Goal: Task Accomplishment & Management: Complete application form

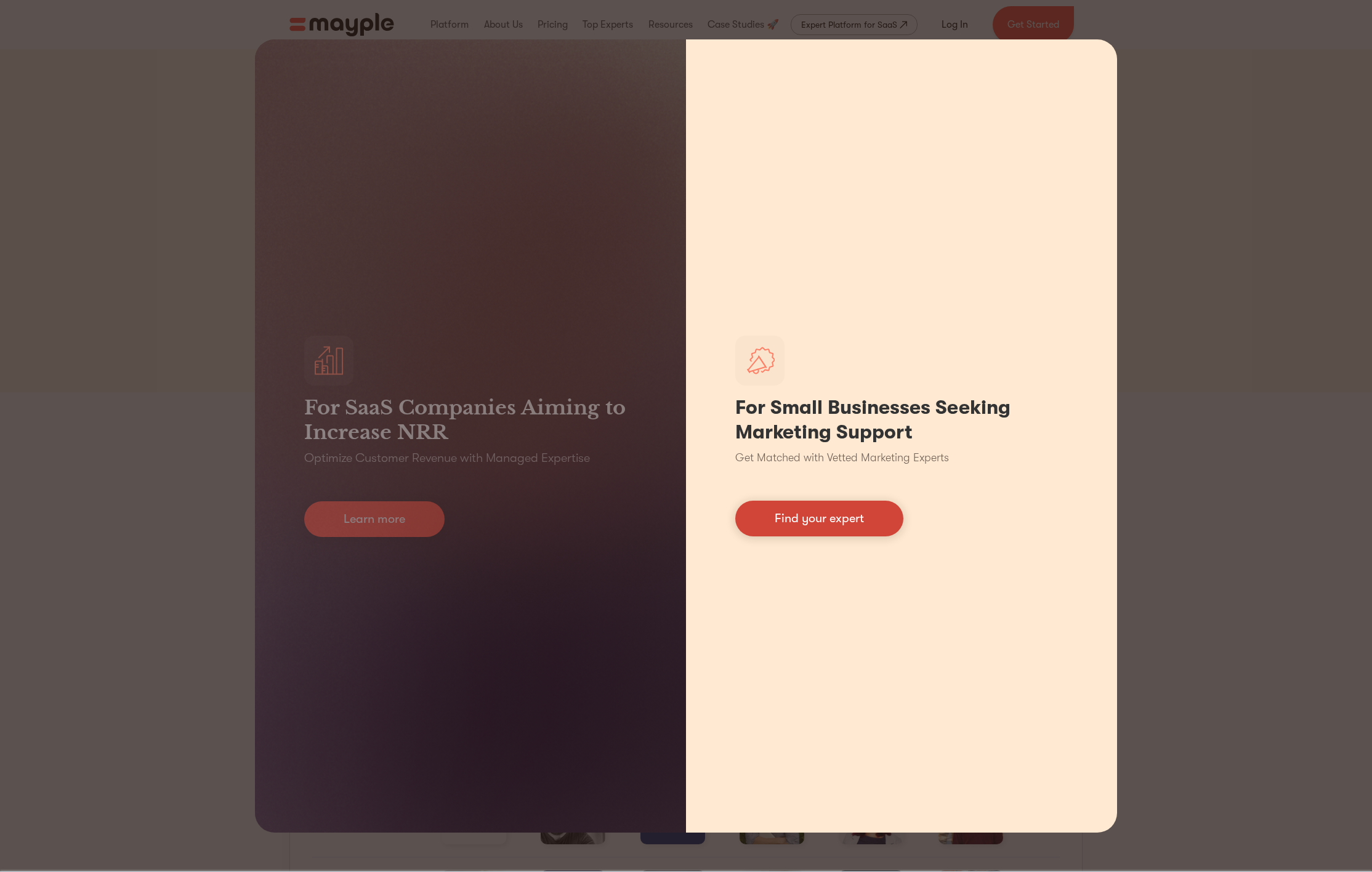
click at [795, 519] on link "Find your expert" at bounding box center [819, 518] width 168 height 36
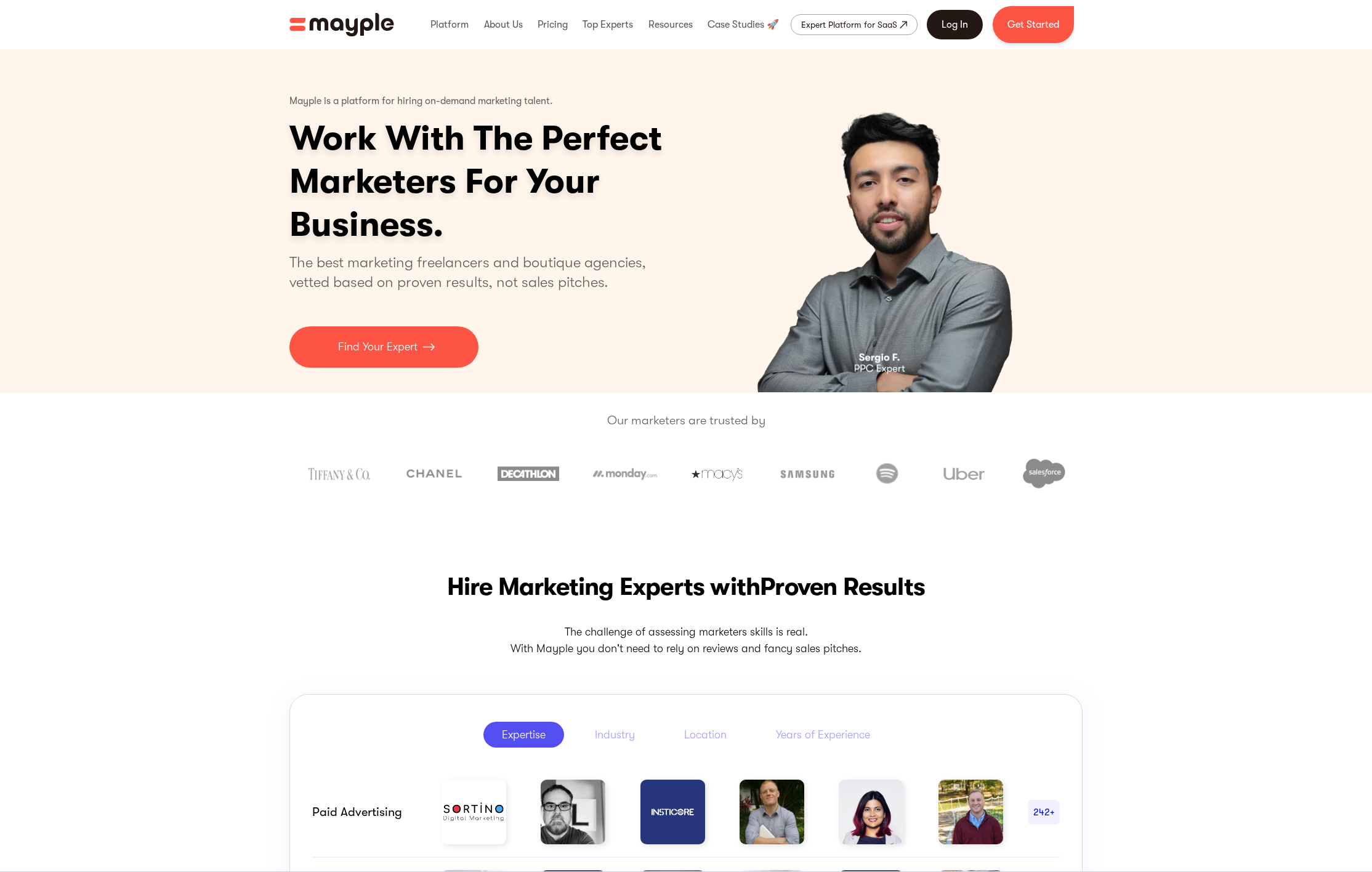
click at [959, 24] on link "Log In" at bounding box center [955, 24] width 56 height 29
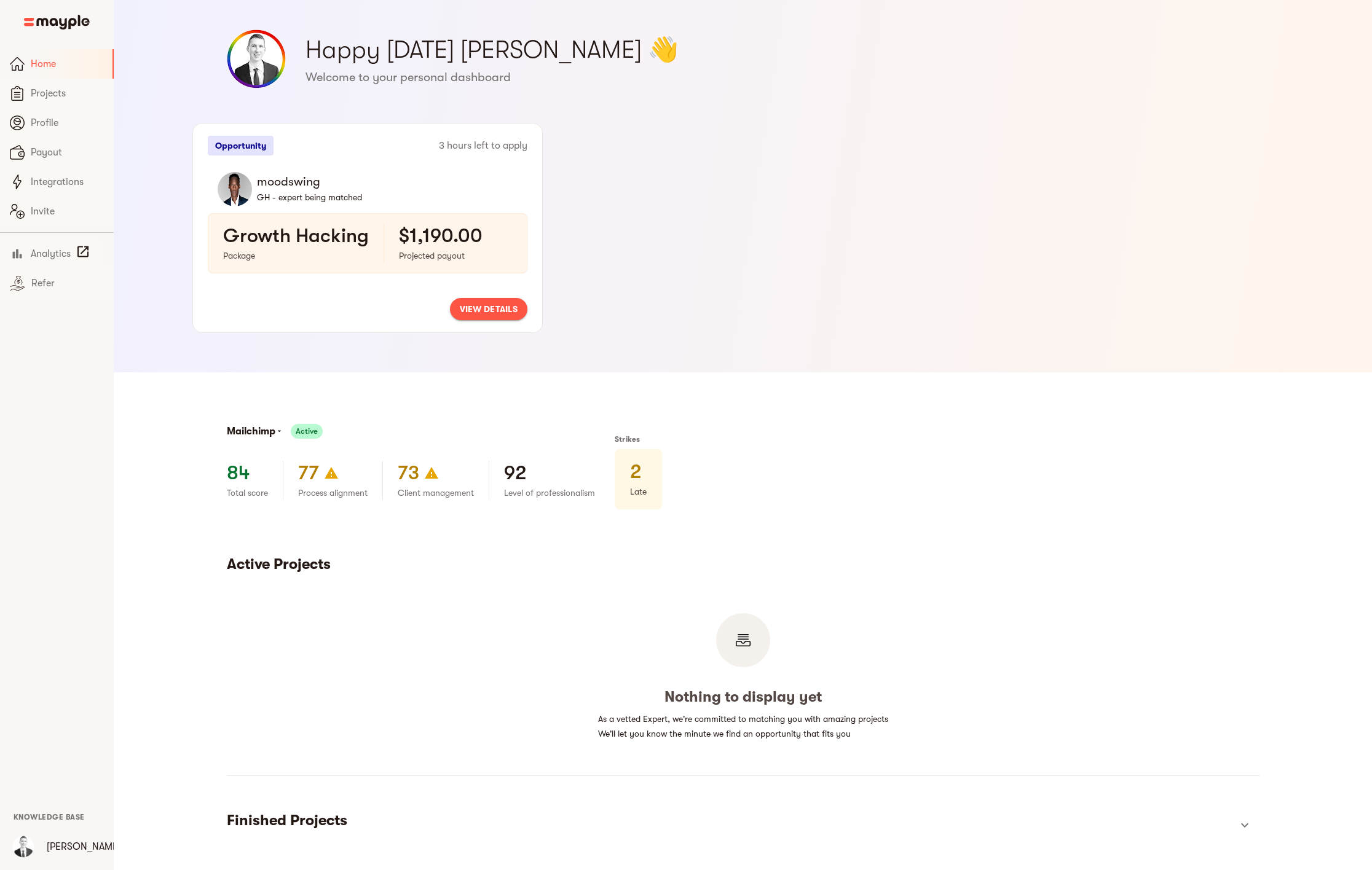
click at [495, 308] on span "view details" at bounding box center [488, 309] width 58 height 15
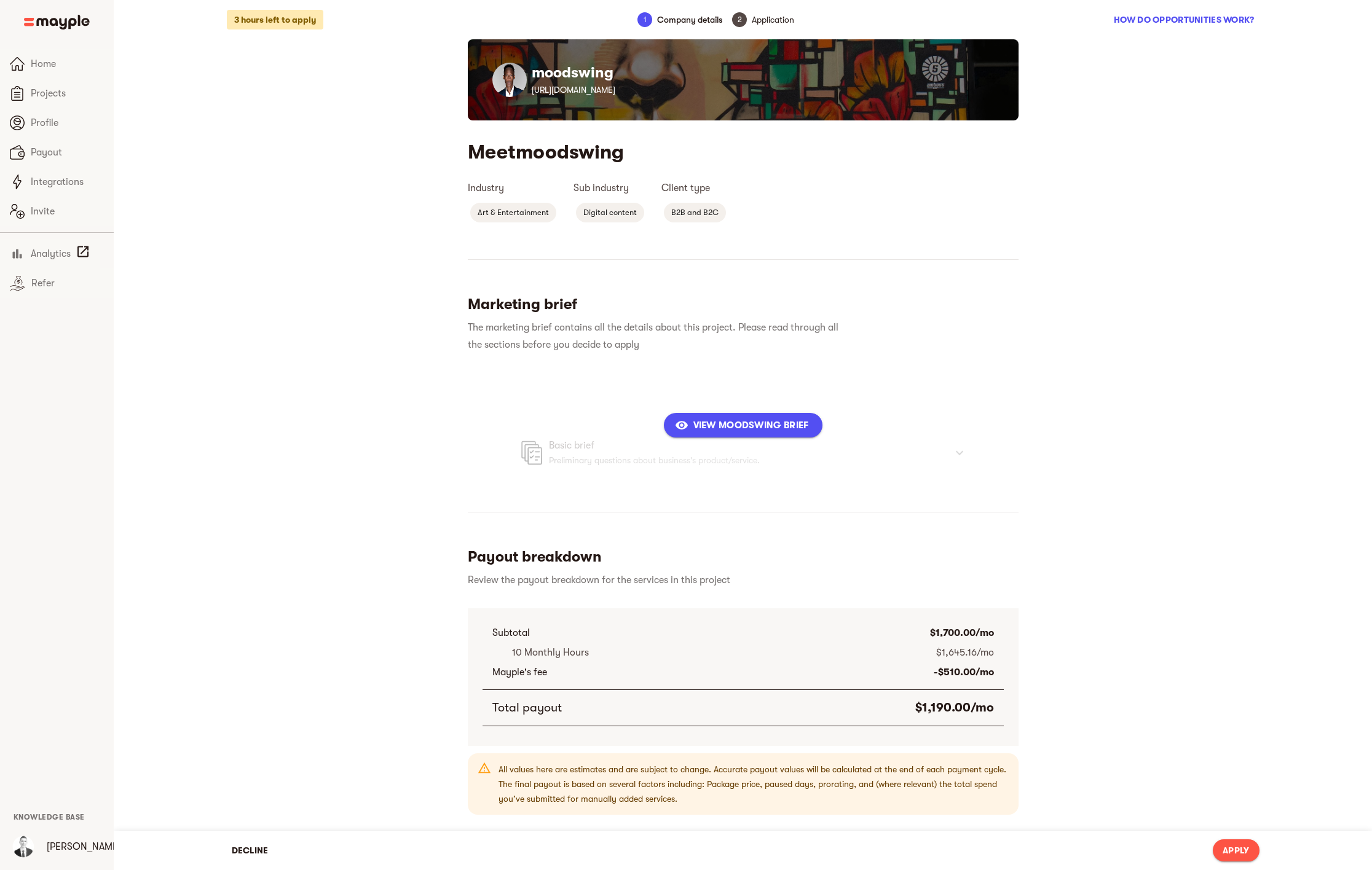
click at [786, 418] on span "View moodswing Brief" at bounding box center [743, 425] width 131 height 15
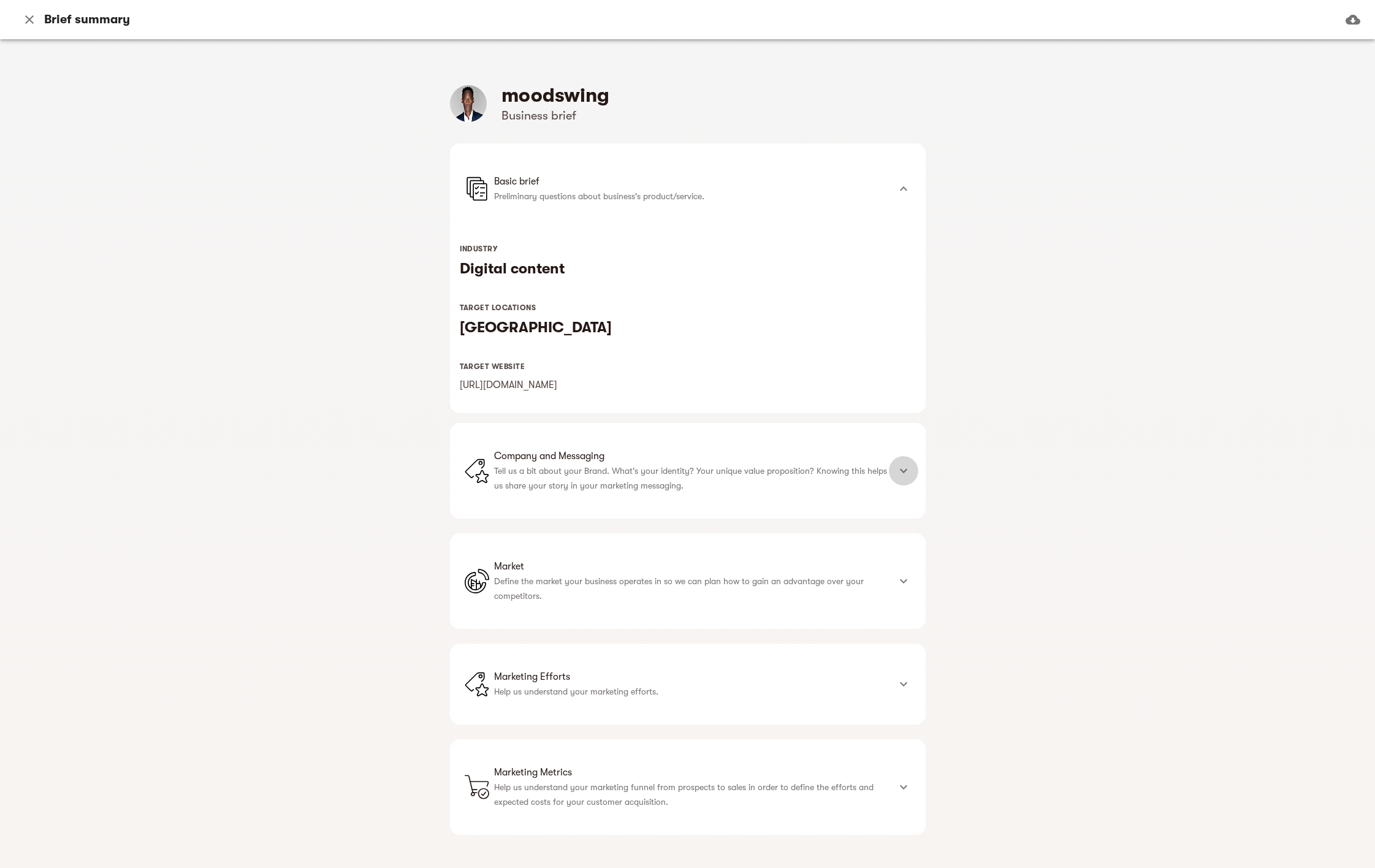
click at [897, 468] on icon at bounding box center [904, 471] width 15 height 15
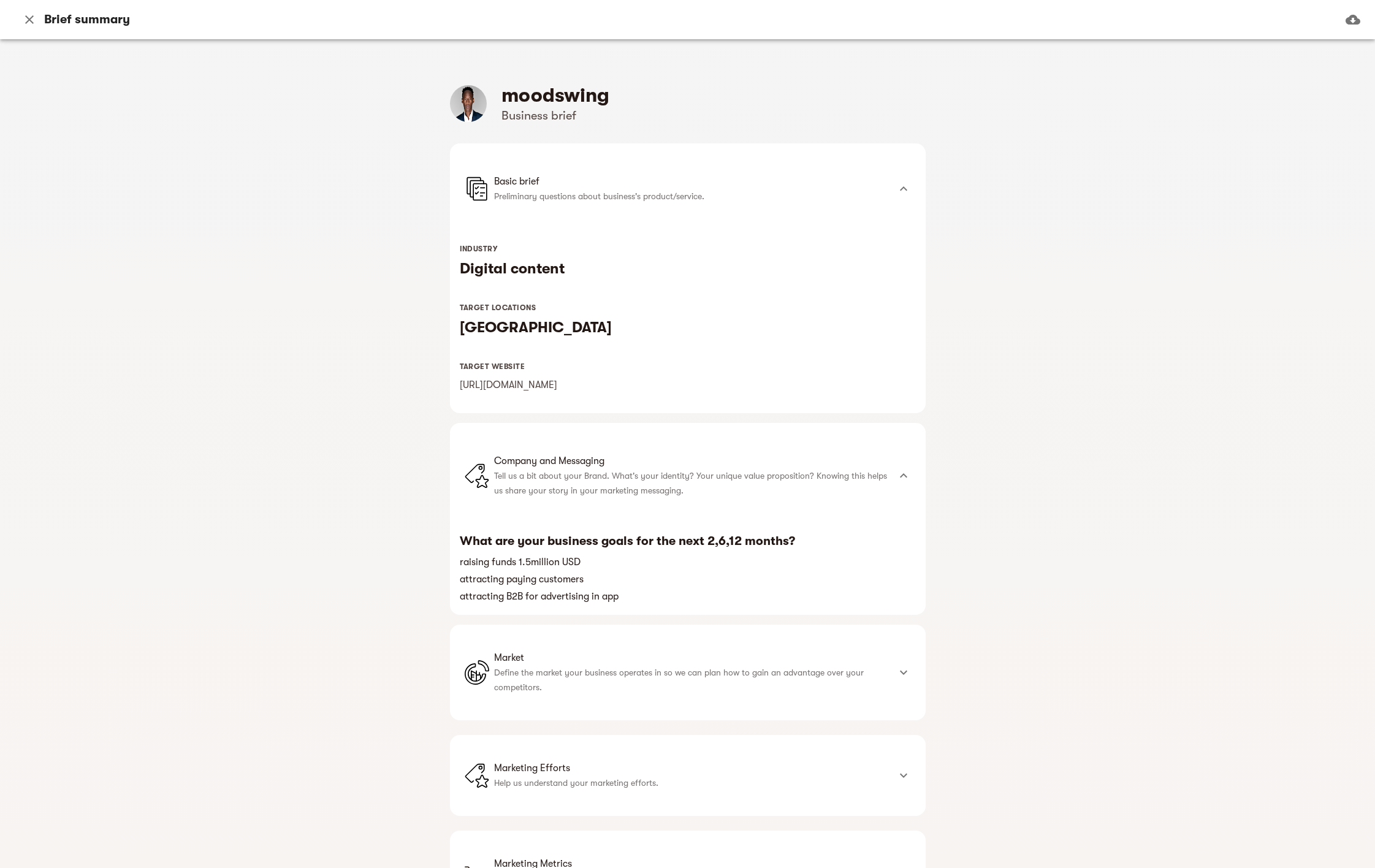
click at [900, 672] on icon at bounding box center [904, 673] width 15 height 15
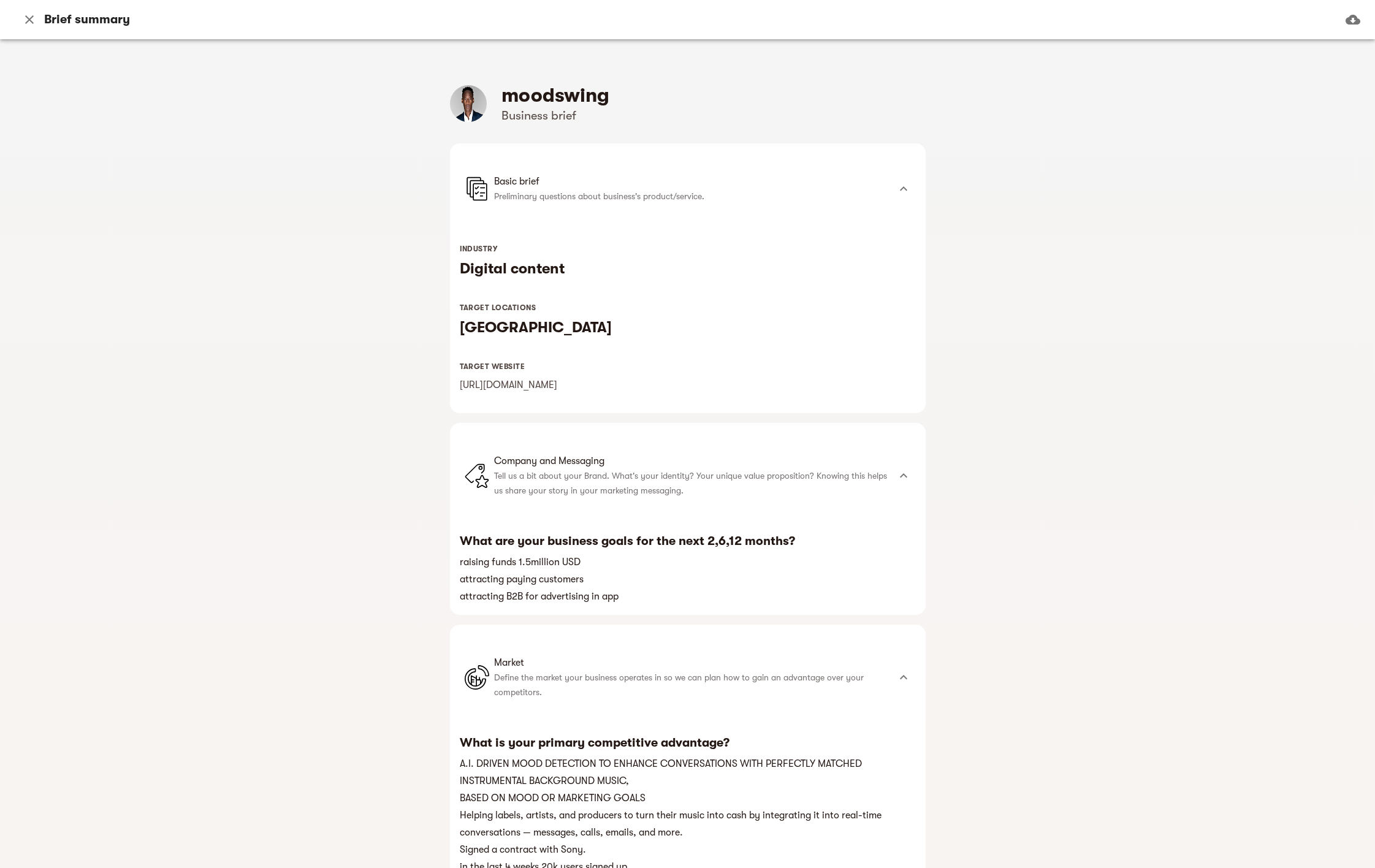
scroll to position [374, 0]
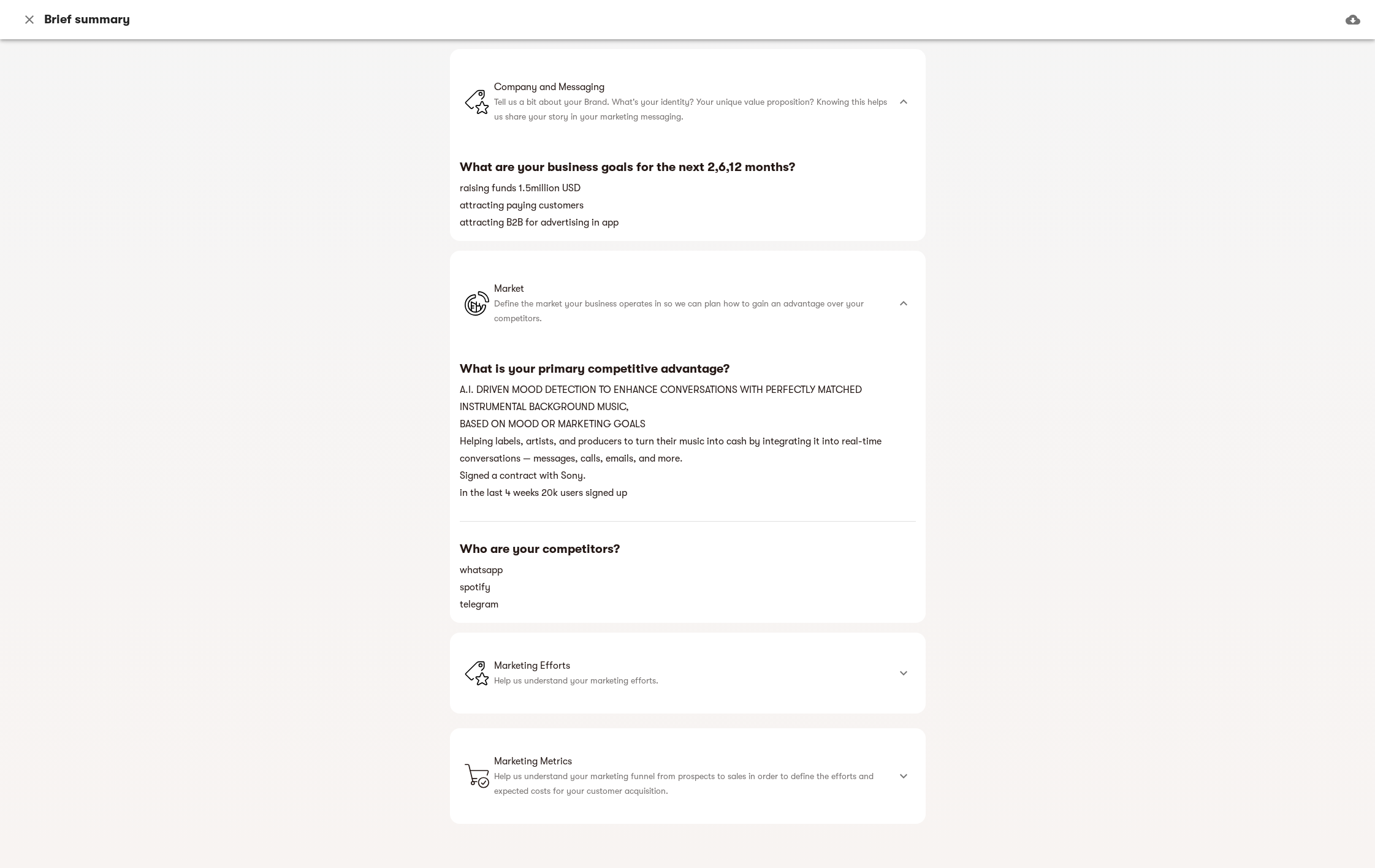
click at [902, 675] on icon at bounding box center [904, 674] width 15 height 15
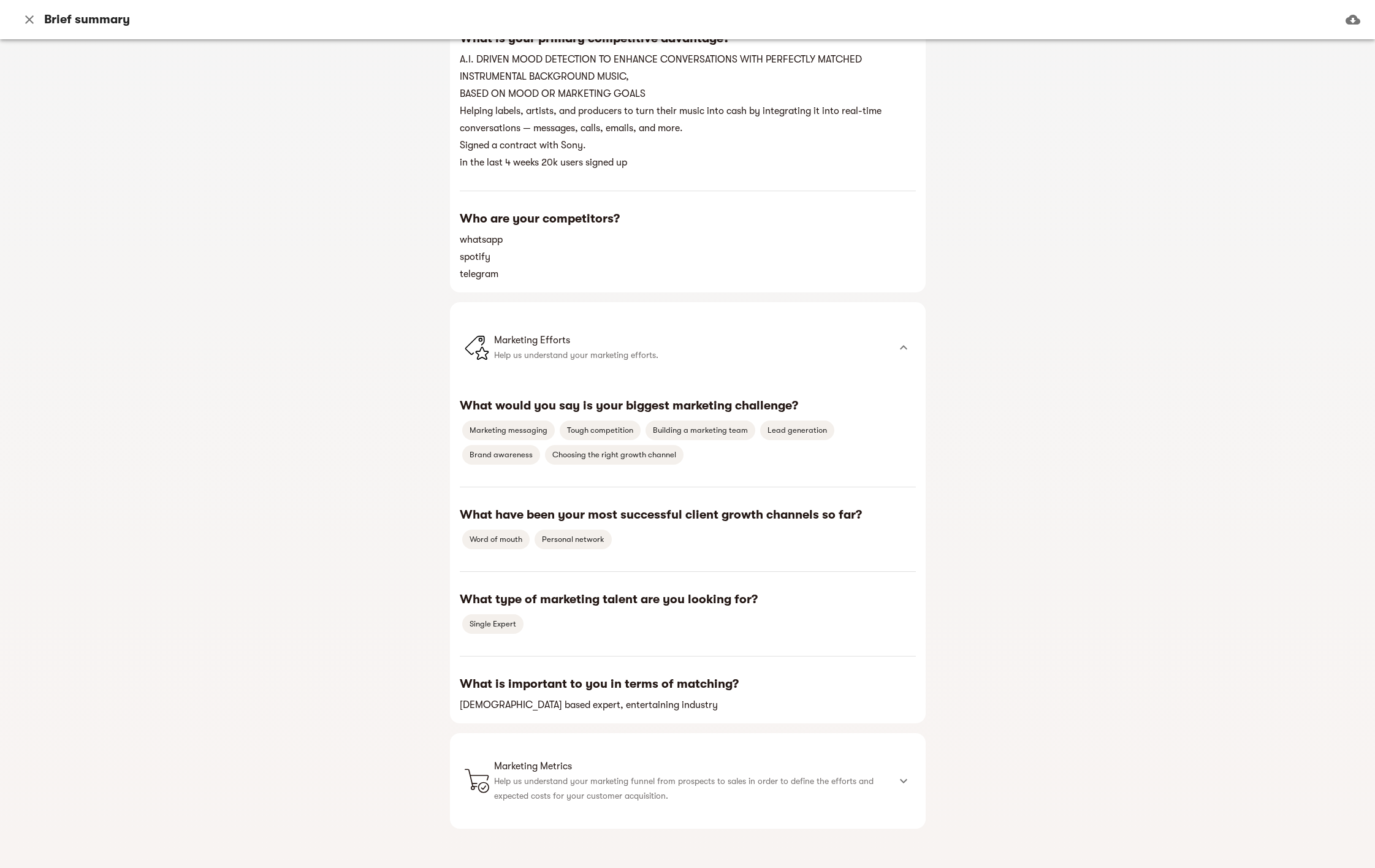
scroll to position [710, 0]
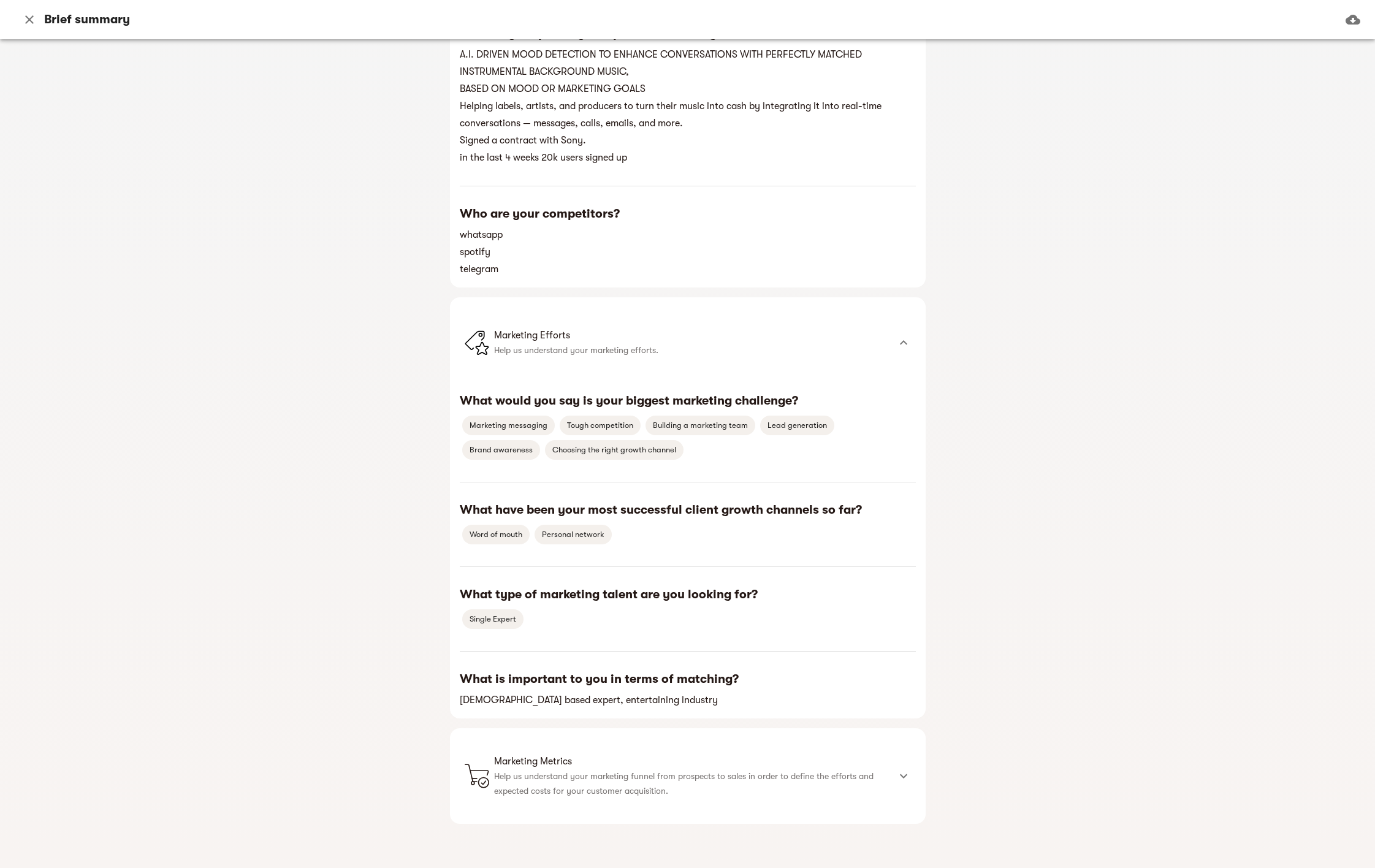
click at [900, 771] on icon at bounding box center [904, 776] width 15 height 15
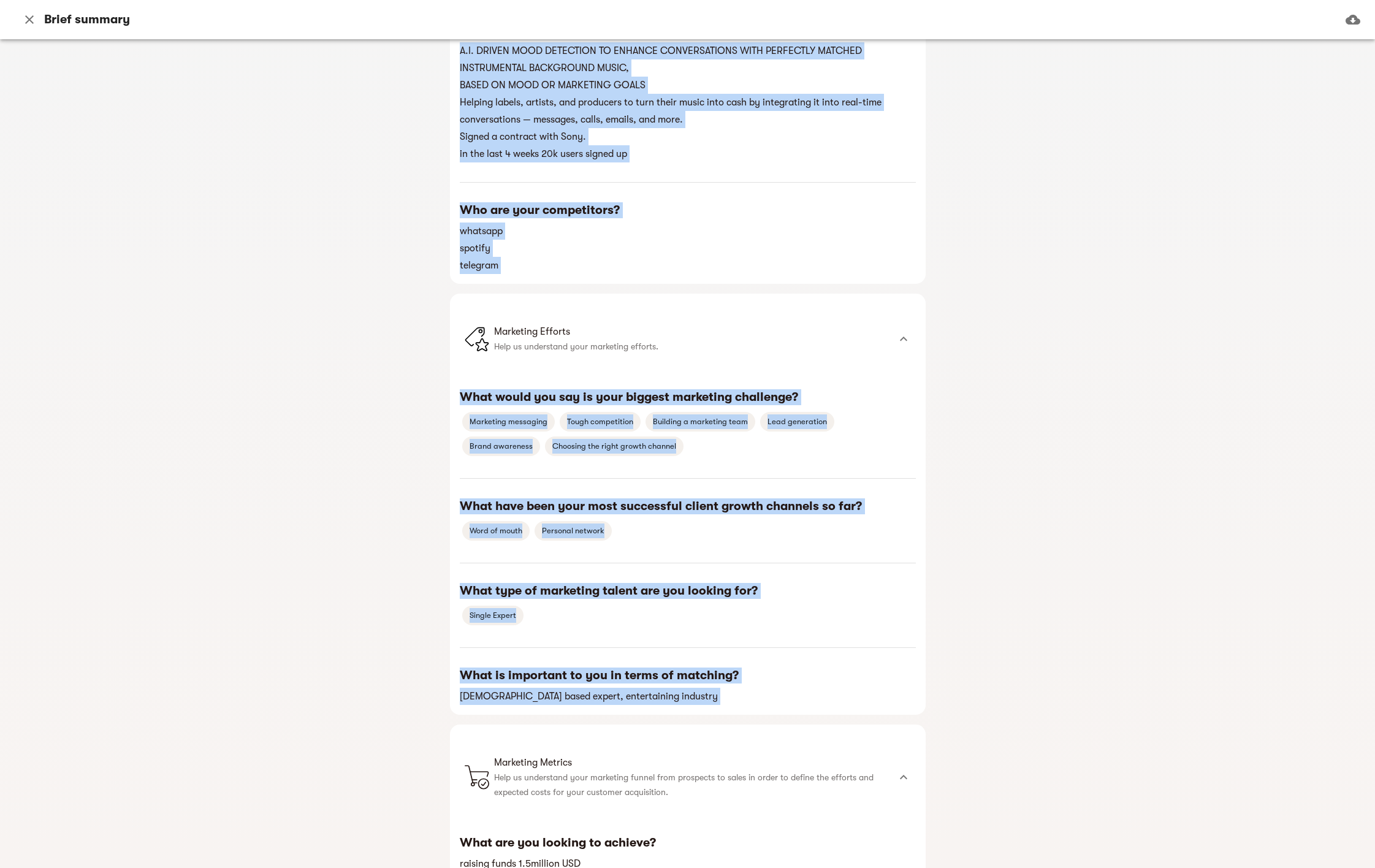
scroll to position [805, 0]
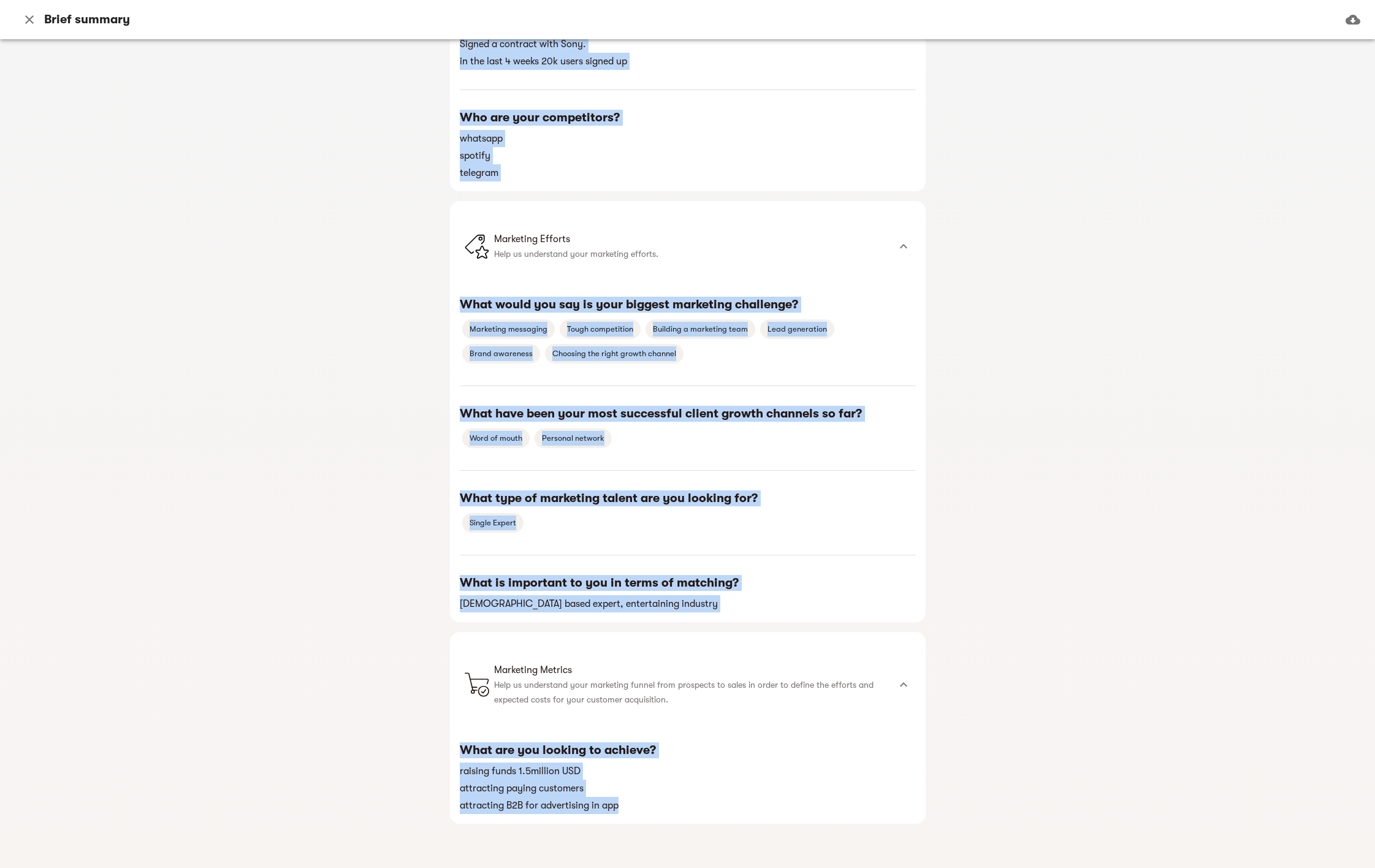
drag, startPoint x: 411, startPoint y: 83, endPoint x: 690, endPoint y: 806, distance: 775.0
click at [690, 806] on div "moodswing Business brief Basic brief Preliminary questions about business's pro…" at bounding box center [687, 454] width 1375 height 829
copy div "moodswing Business brief Basic brief Preliminary questions about business's pro…"
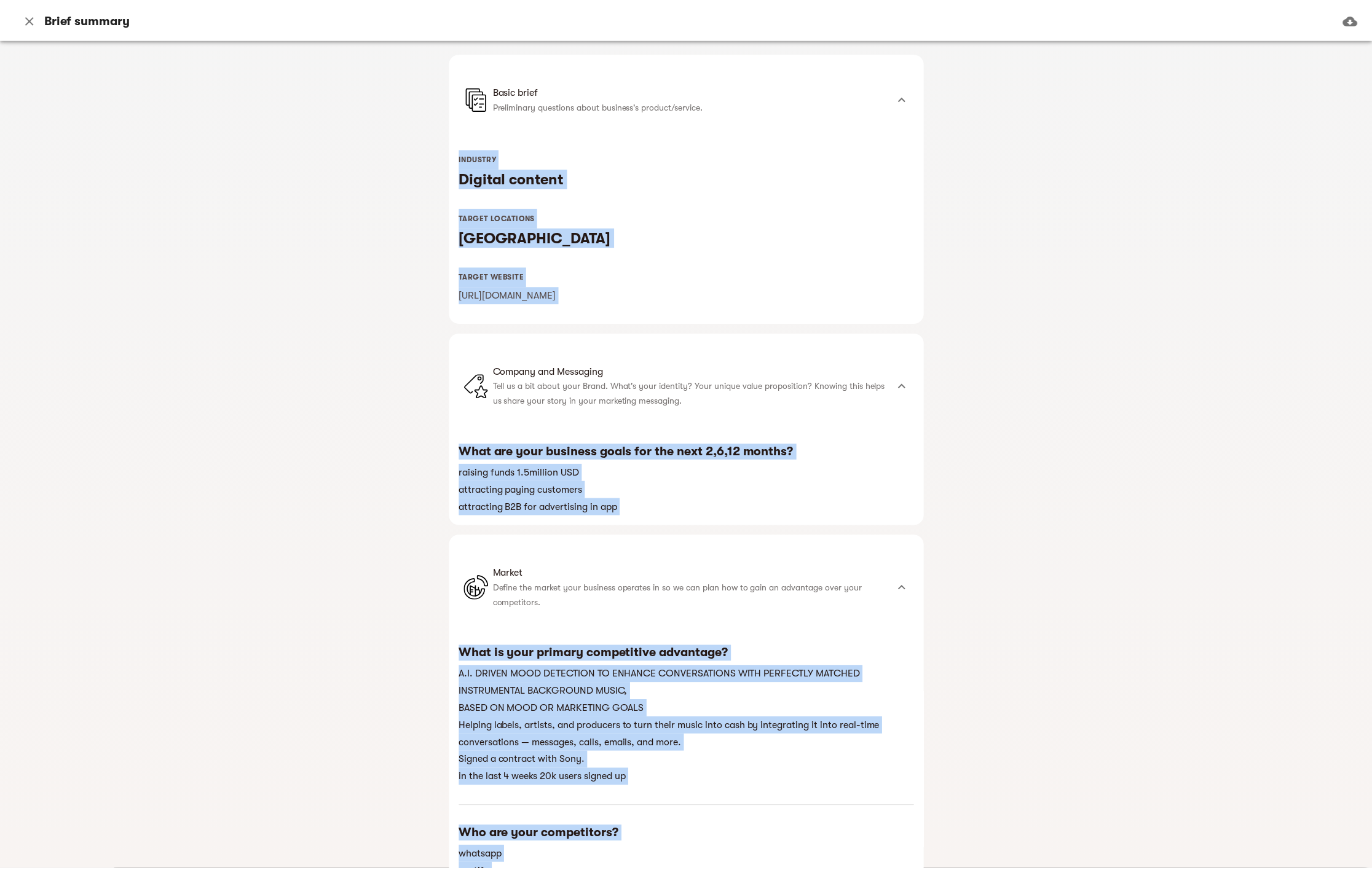
scroll to position [0, 0]
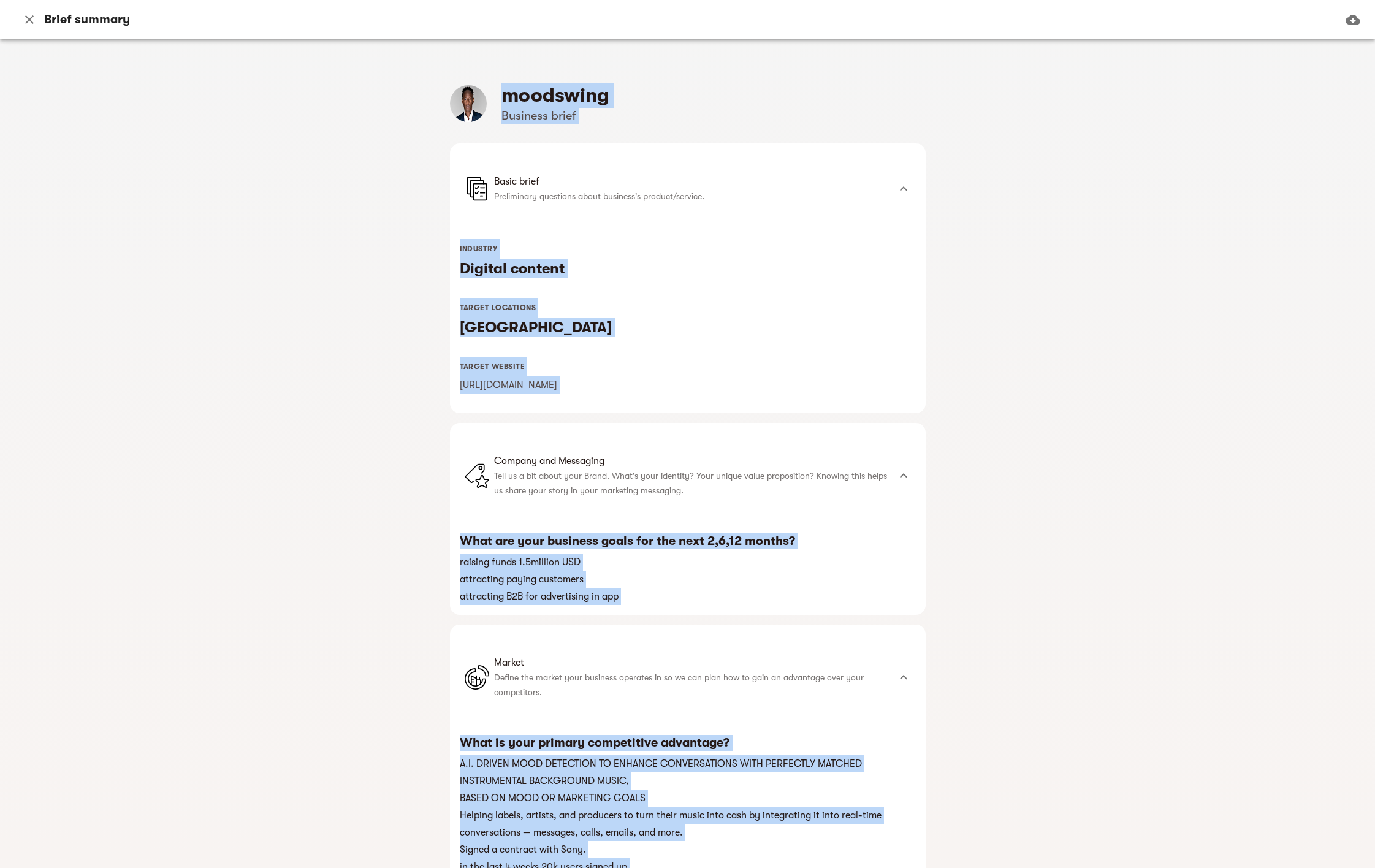
click at [34, 24] on icon "button" at bounding box center [30, 20] width 15 height 15
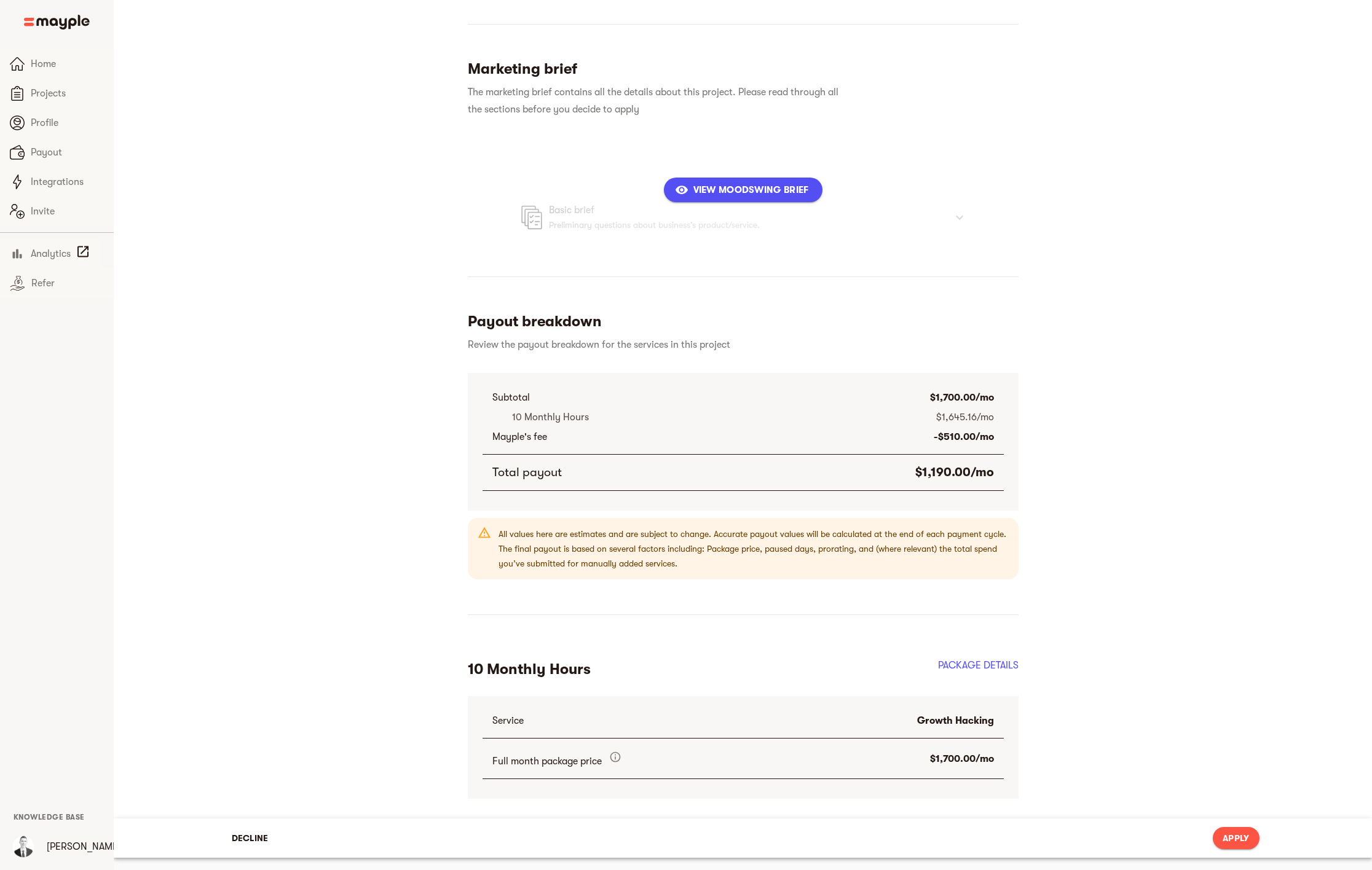
scroll to position [238, 0]
click at [1248, 835] on span "Apply" at bounding box center [1236, 836] width 26 height 15
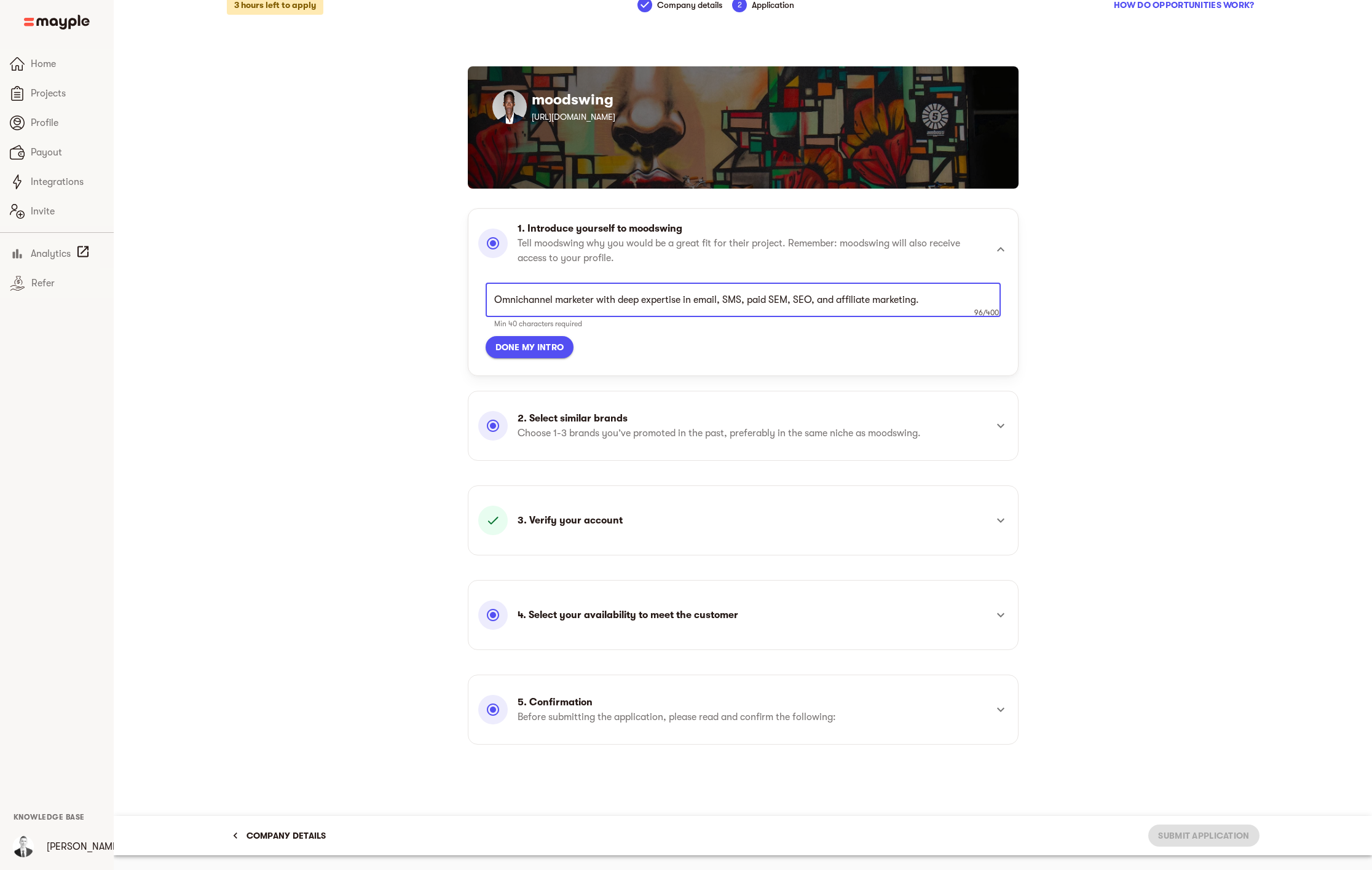
scroll to position [221, 0]
click at [870, 447] on div "2. Select similar brands Choose 1-3 brands you’ve promoted in the past, prefera…" at bounding box center [743, 425] width 530 height 44
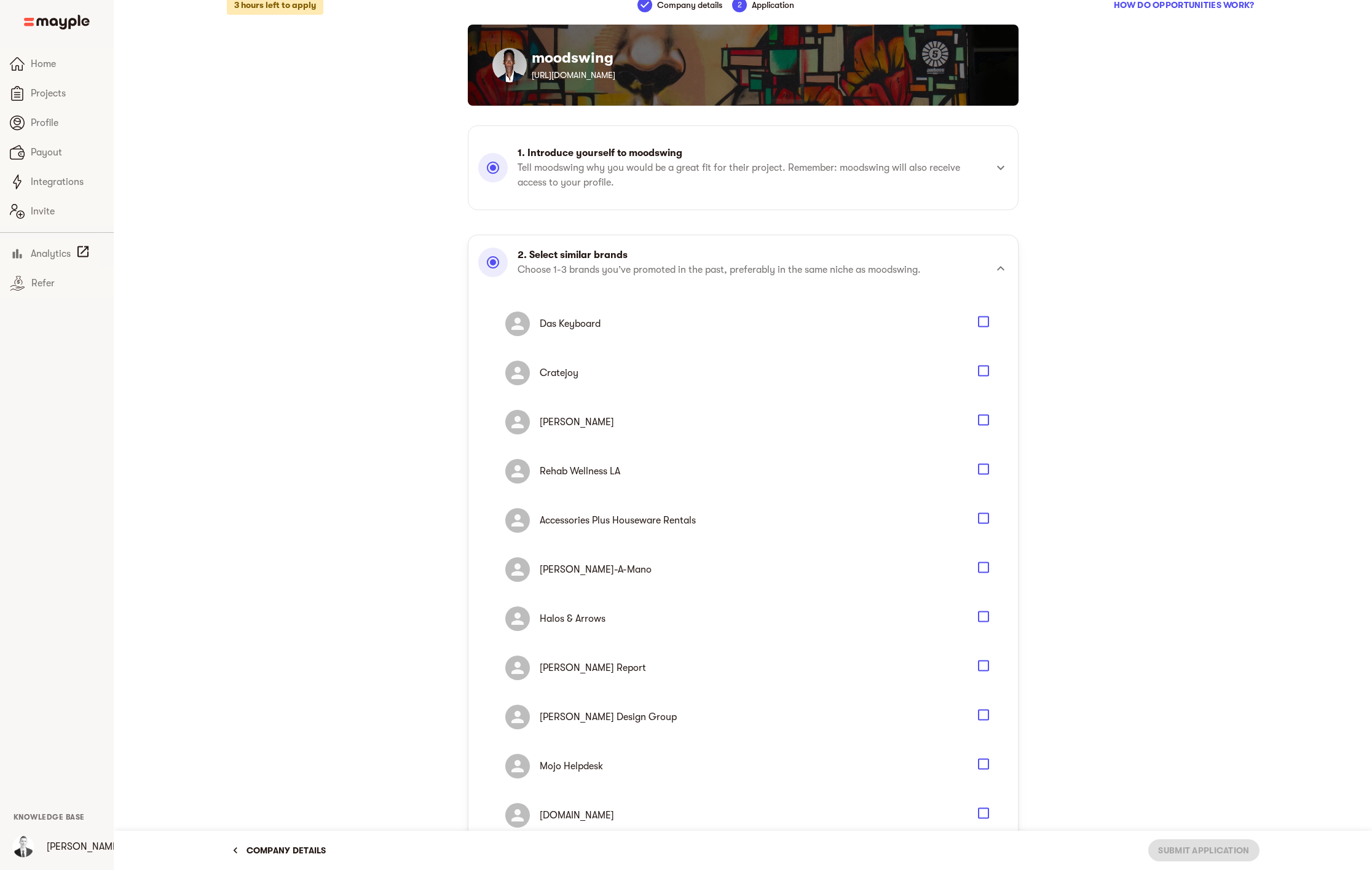
click at [985, 320] on icon "Select" at bounding box center [984, 322] width 15 height 15
click at [981, 370] on icon "Select" at bounding box center [984, 371] width 15 height 15
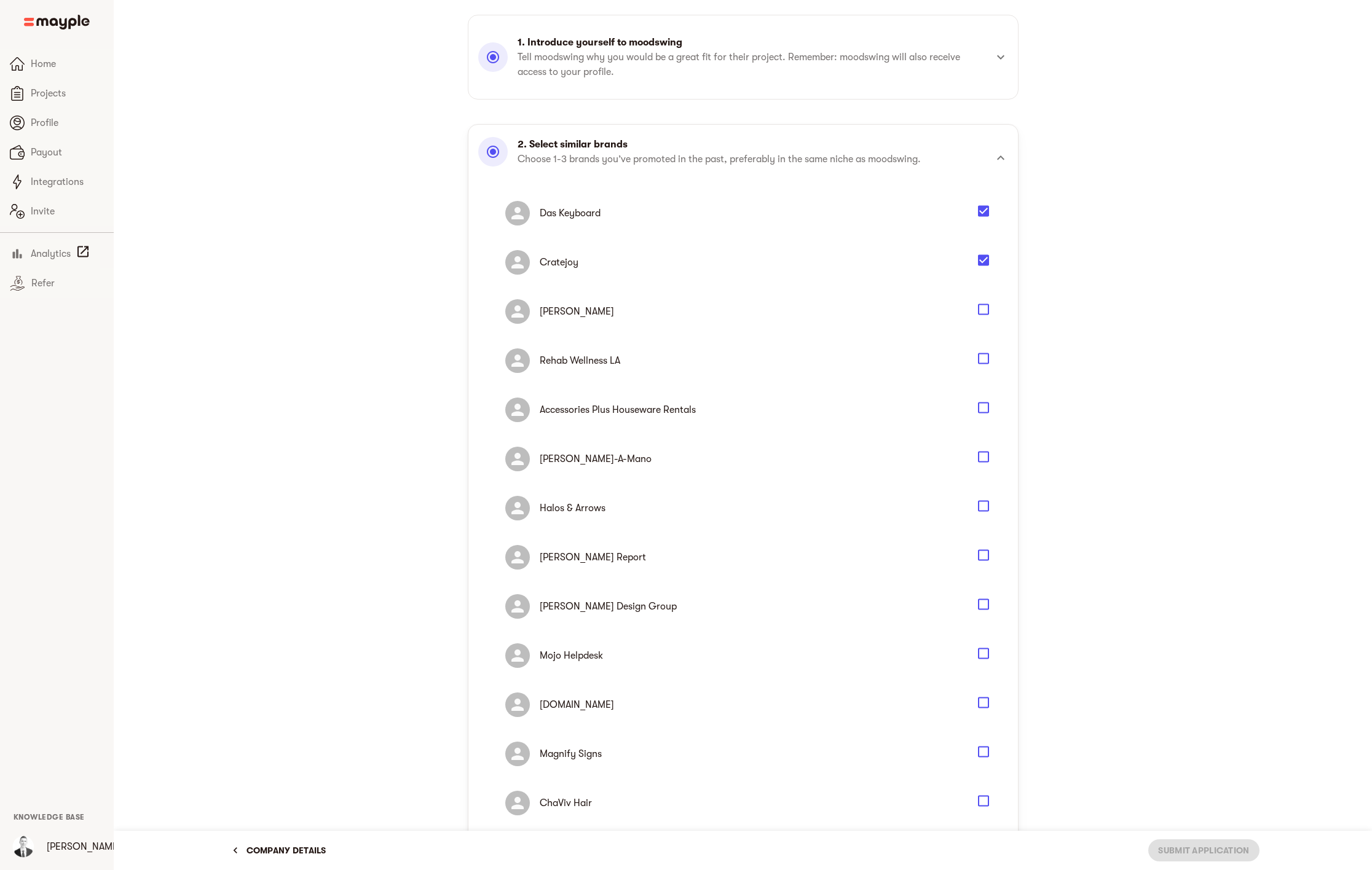
scroll to position [125, 0]
click at [983, 555] on icon "Select" at bounding box center [984, 556] width 15 height 15
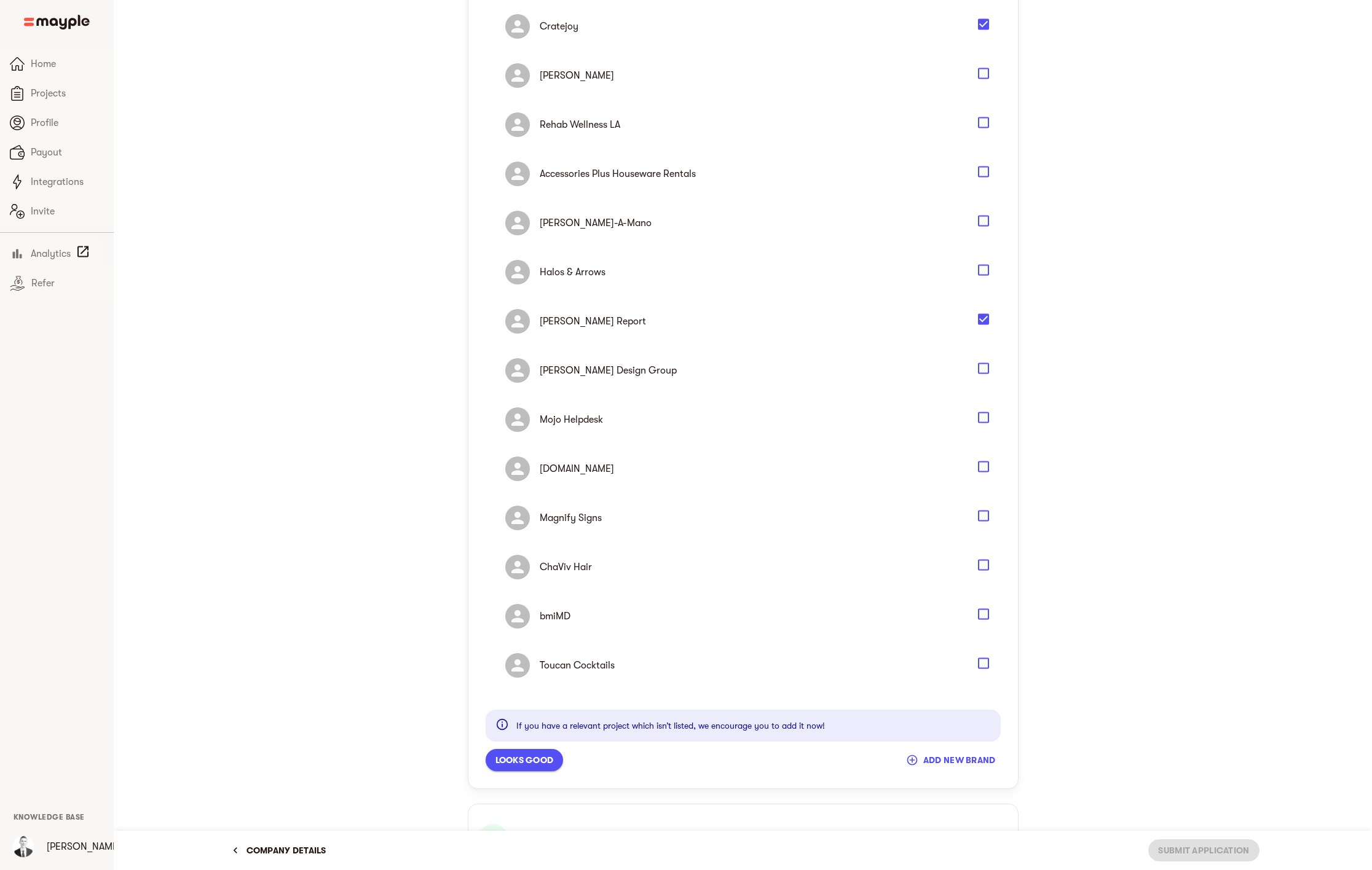
scroll to position [425, 0]
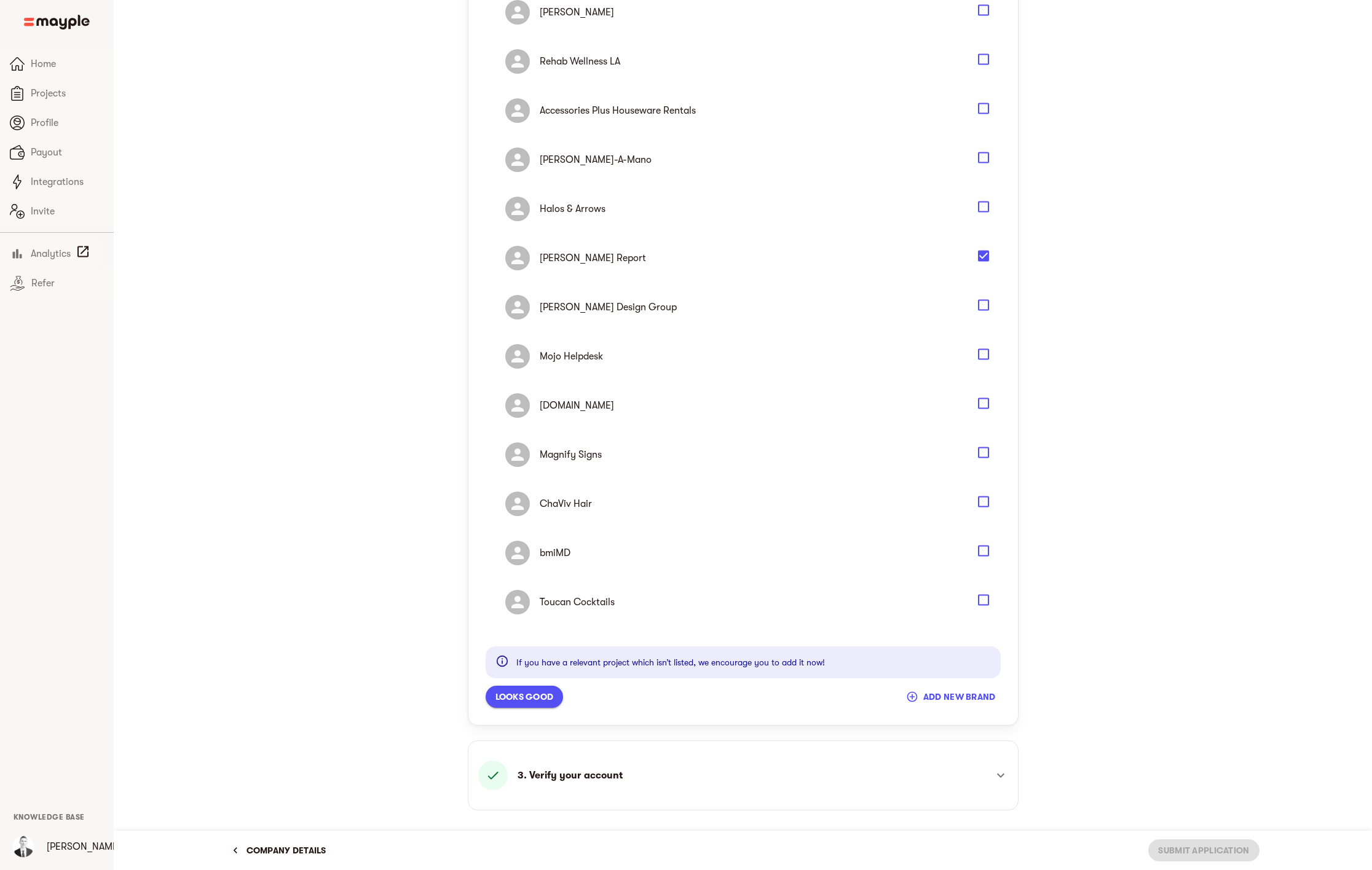
click at [986, 600] on icon "Select" at bounding box center [984, 600] width 15 height 15
click at [515, 696] on span "Looks good" at bounding box center [525, 697] width 59 height 15
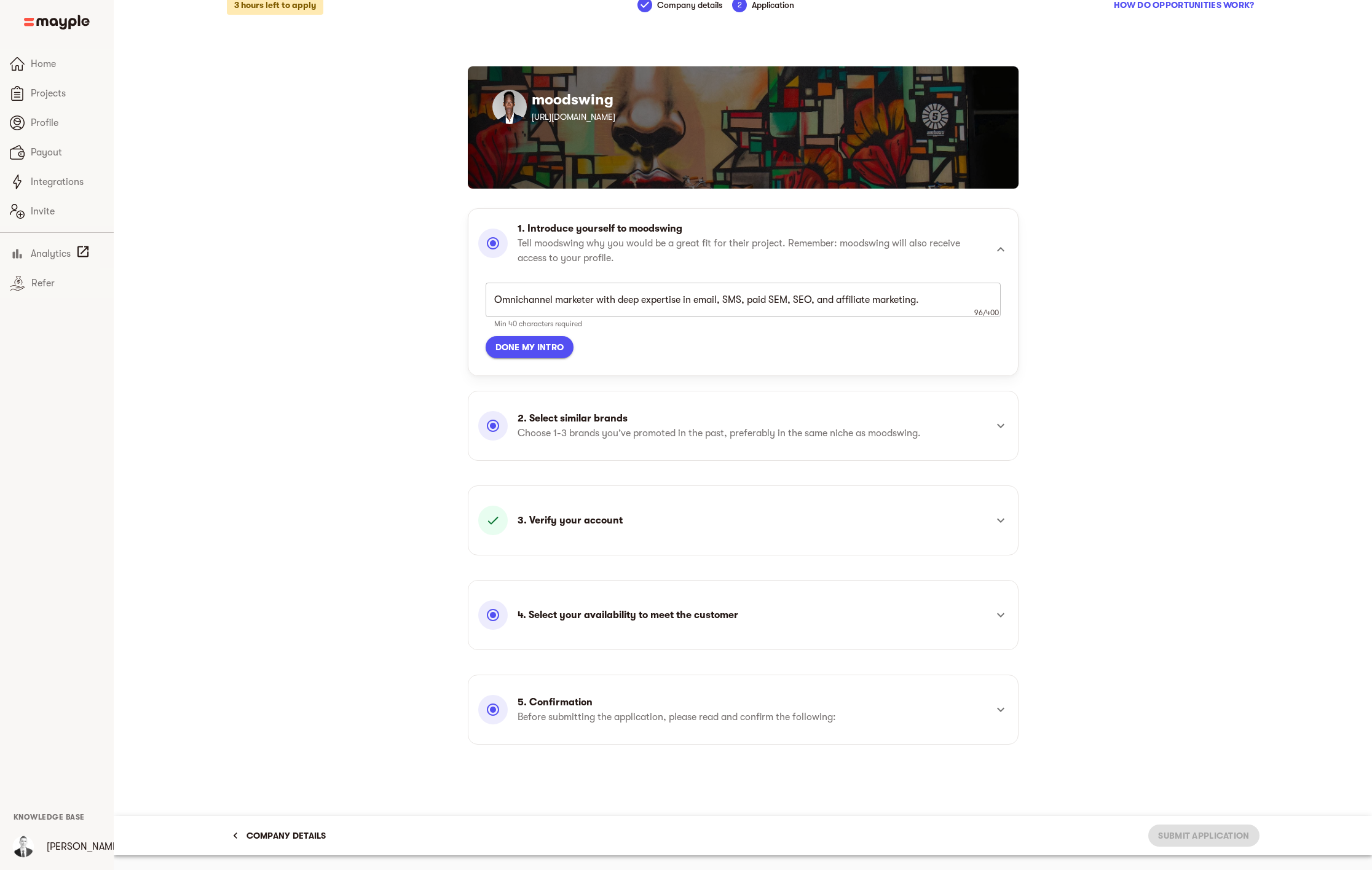
scroll to position [15, 0]
click at [860, 617] on div "4. Select your availability to meet the customer" at bounding box center [732, 615] width 508 height 29
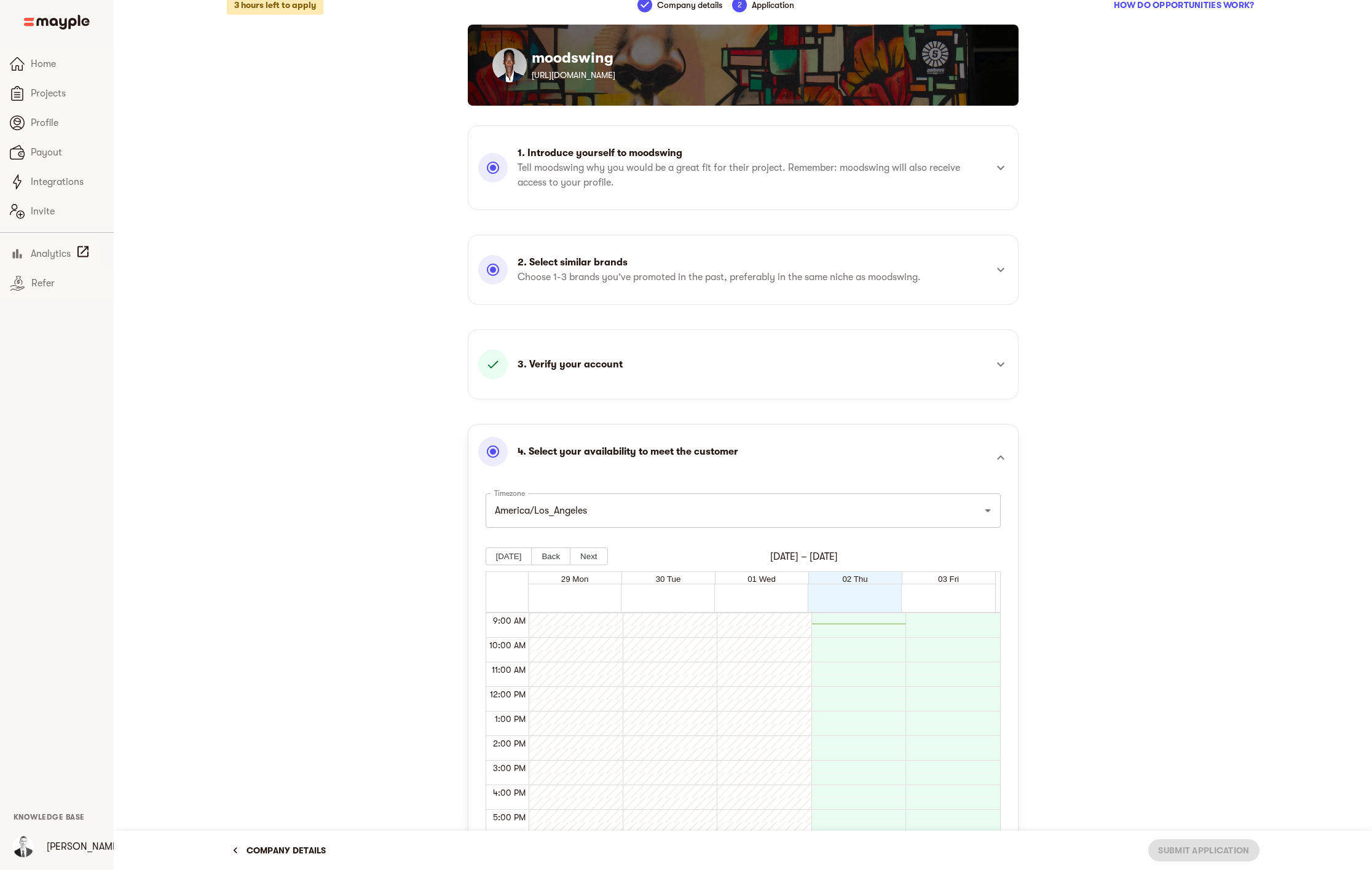
scroll to position [191, 0]
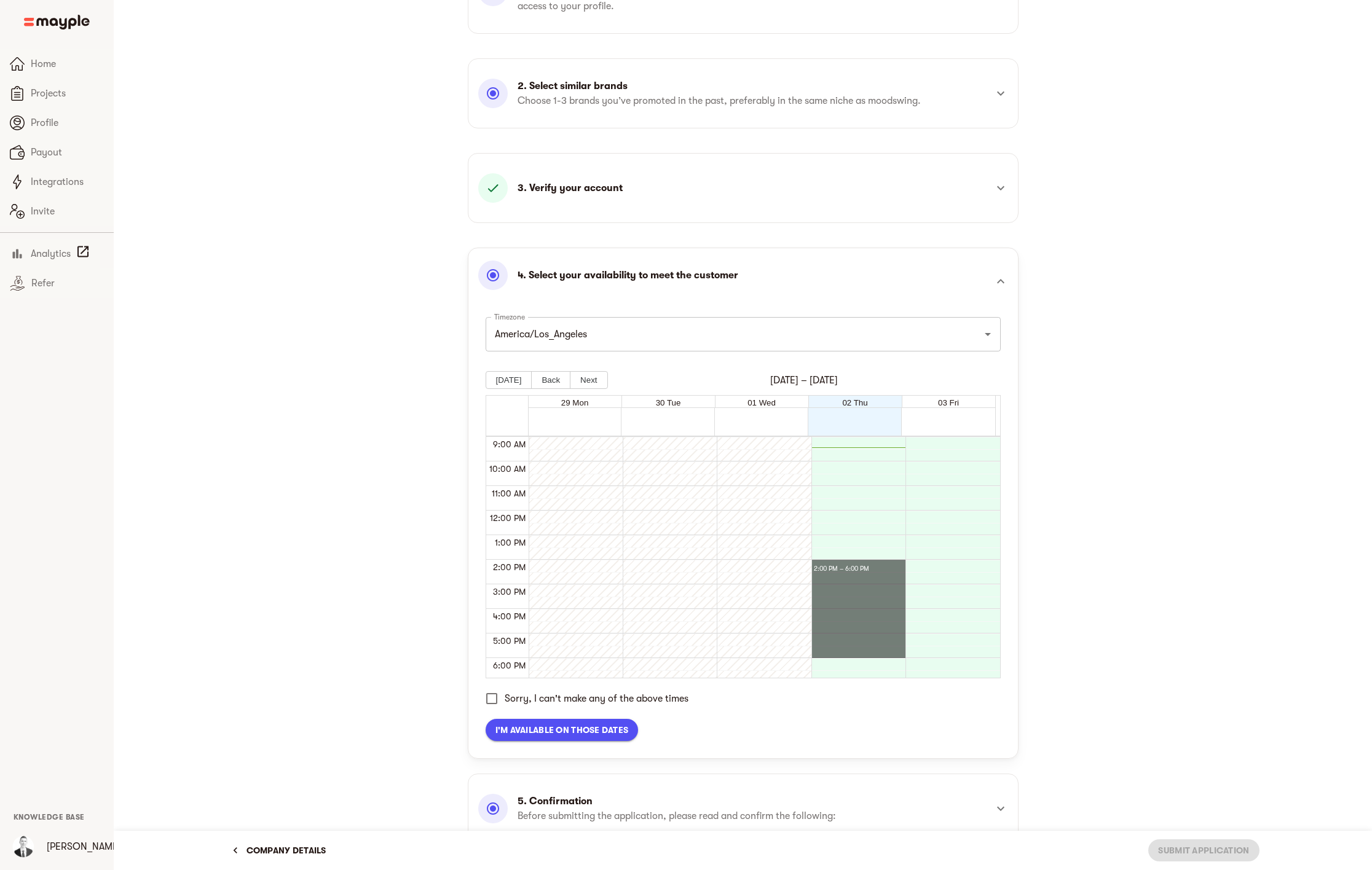
drag, startPoint x: 832, startPoint y: 567, endPoint x: 841, endPoint y: 656, distance: 89.5
click at [923, 466] on div at bounding box center [949, 532] width 88 height 590
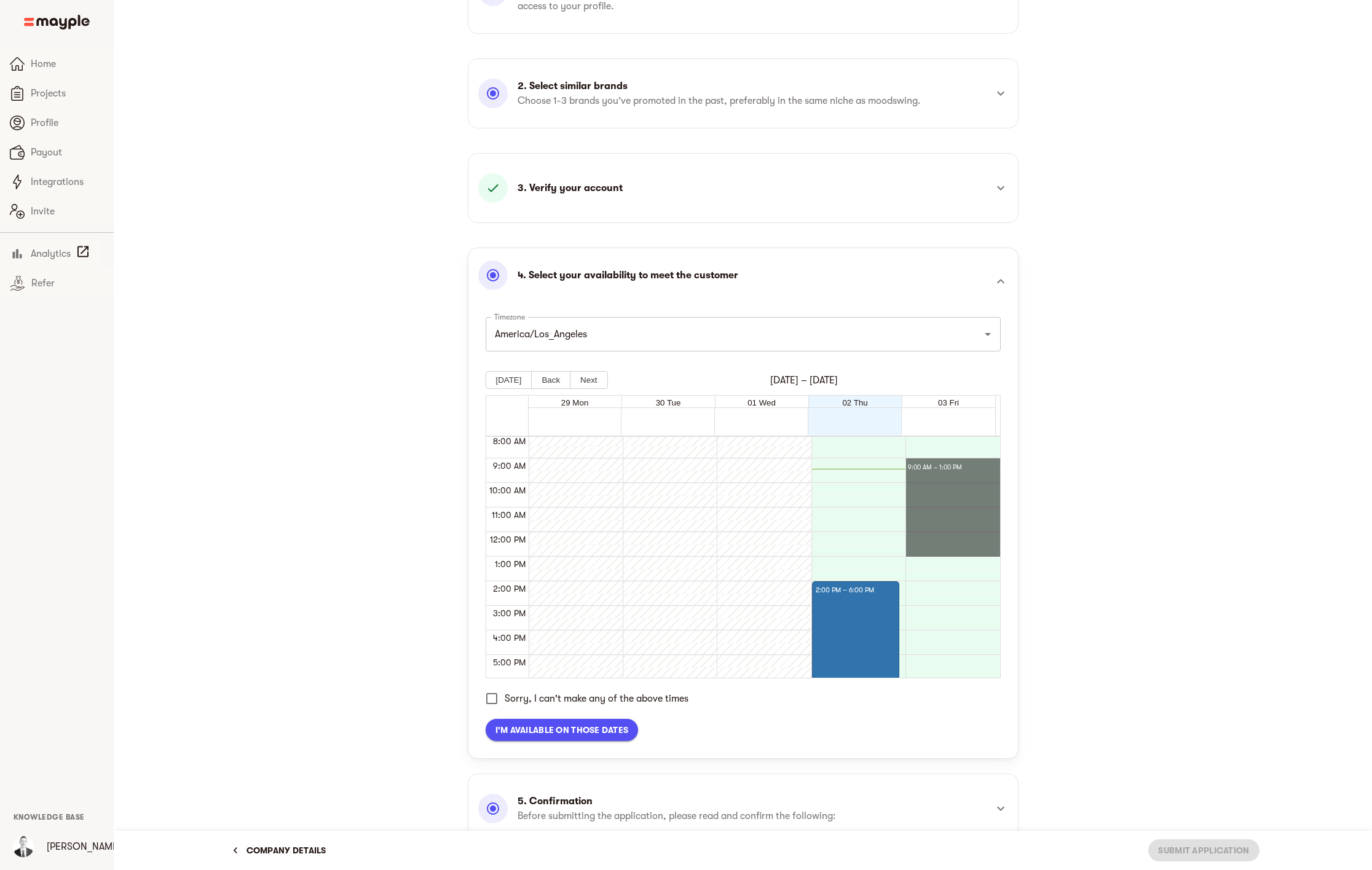
drag, startPoint x: 924, startPoint y: 463, endPoint x: 931, endPoint y: 554, distance: 91.3
click at [586, 732] on span "I'm available on those dates" at bounding box center [562, 730] width 133 height 15
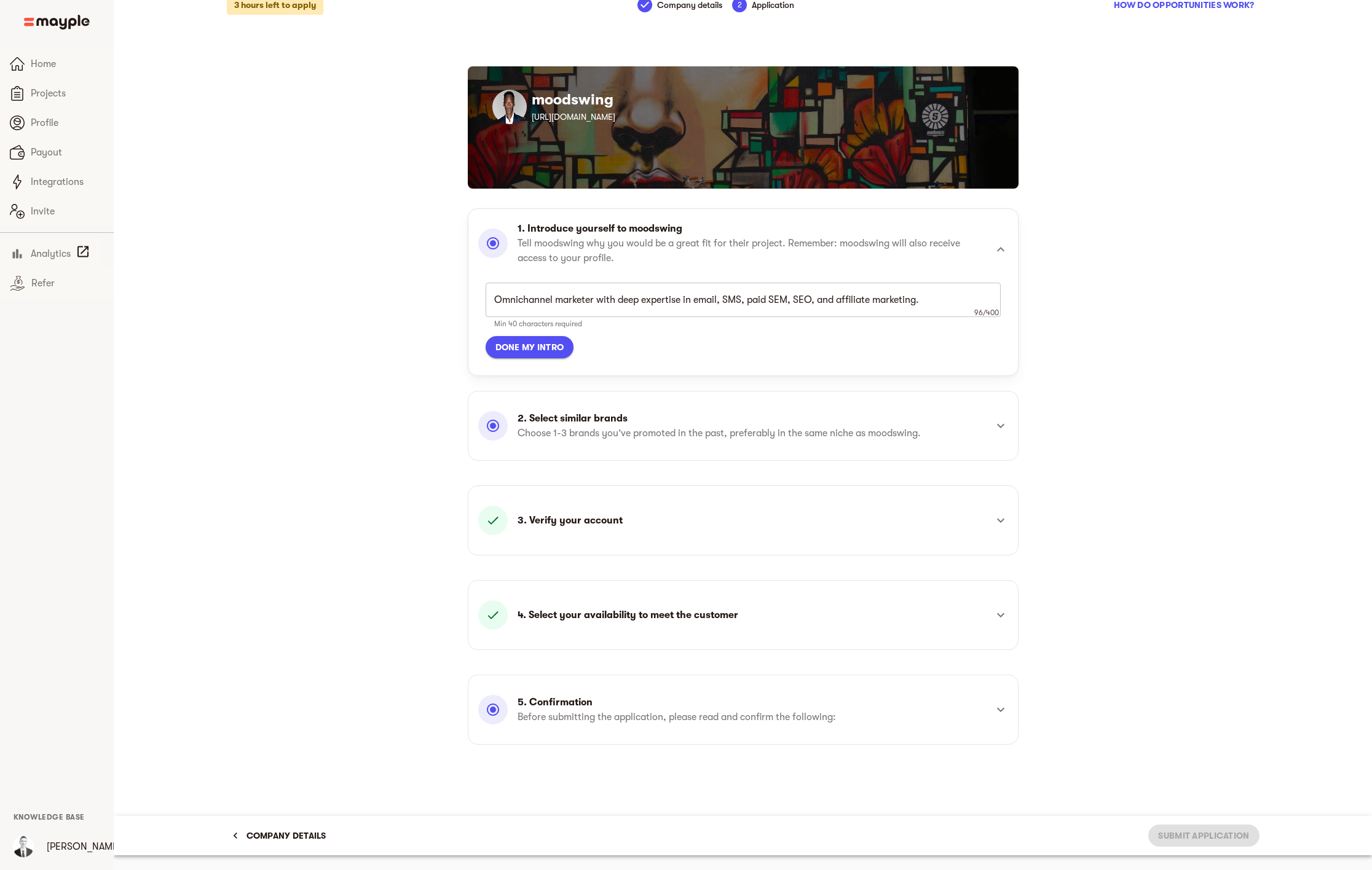
scroll to position [15, 0]
click at [995, 714] on icon at bounding box center [1001, 710] width 15 height 15
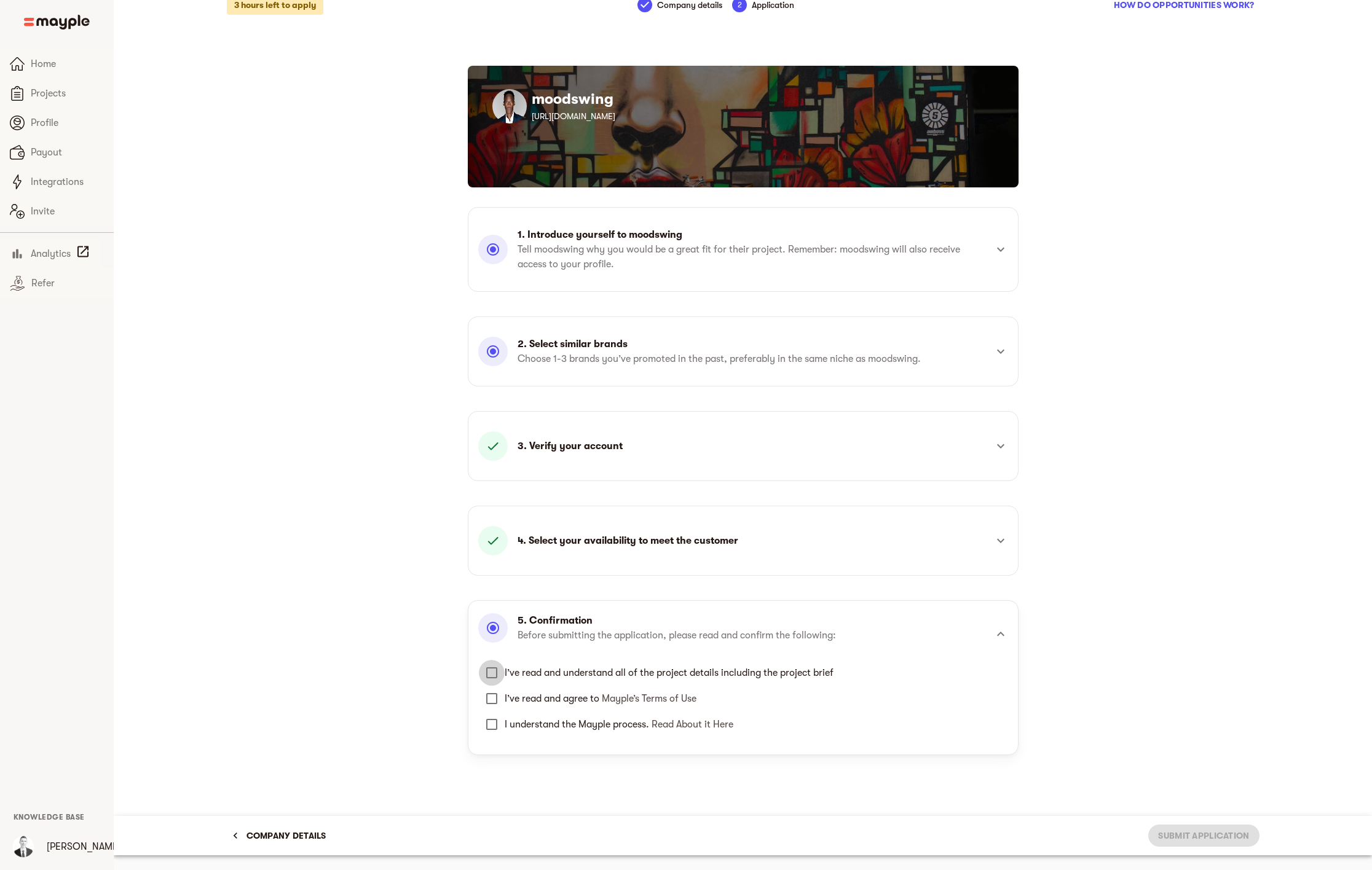
click at [493, 674] on input "I’ve read and understand all of the project details including the project brief" at bounding box center [492, 673] width 26 height 26
checkbox input "true"
click at [492, 701] on input "I’ve read and agree to Mayple’s Terms of Use" at bounding box center [492, 698] width 26 height 26
checkbox input "true"
click at [491, 729] on input "I understand the Mayple process. Read About it Here" at bounding box center [492, 724] width 26 height 26
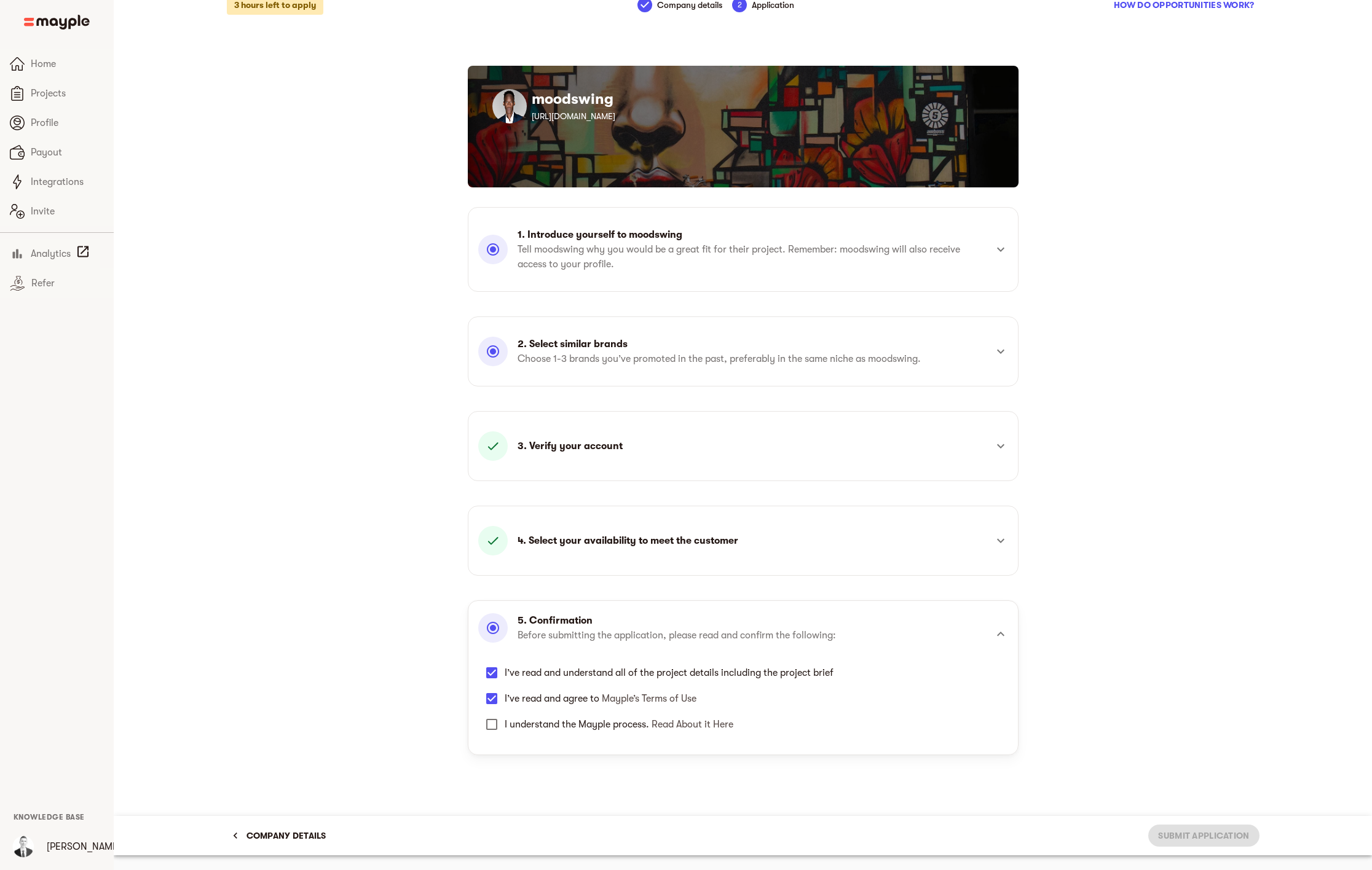
checkbox input "true"
